Goal: Task Accomplishment & Management: Use online tool/utility

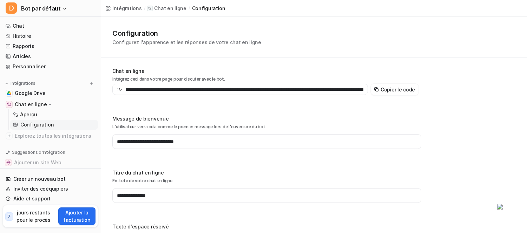
scroll to position [198, 0]
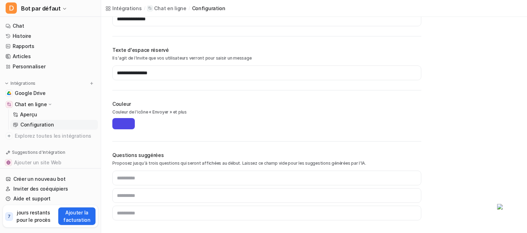
type input "**********"
click at [55, 4] on span "Bot par défaut" at bounding box center [40, 9] width 39 height 10
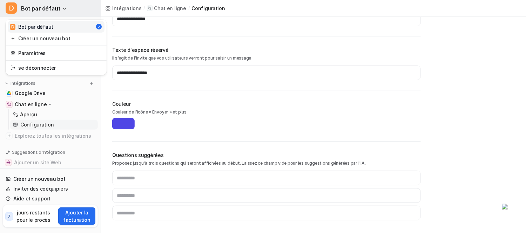
click at [53, 10] on font "Bot par défaut" at bounding box center [40, 8] width 39 height 7
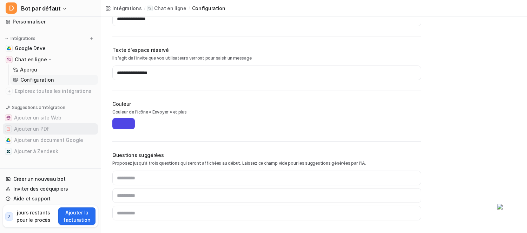
scroll to position [48, 0]
click at [43, 46] on font "Google Drive" at bounding box center [30, 48] width 31 height 6
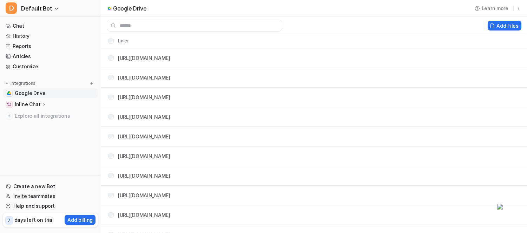
drag, startPoint x: 25, startPoint y: 106, endPoint x: 27, endPoint y: 99, distance: 7.3
click at [25, 105] on p "Inline Chat" at bounding box center [28, 104] width 26 height 7
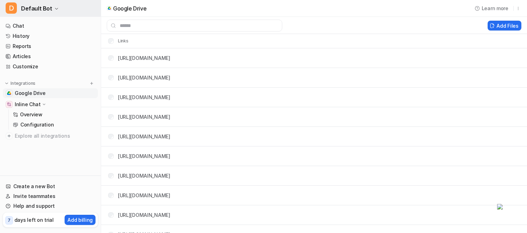
click at [49, 12] on button "D Default Bot" at bounding box center [50, 8] width 101 height 17
